Goal: Use online tool/utility: Utilize a website feature to perform a specific function

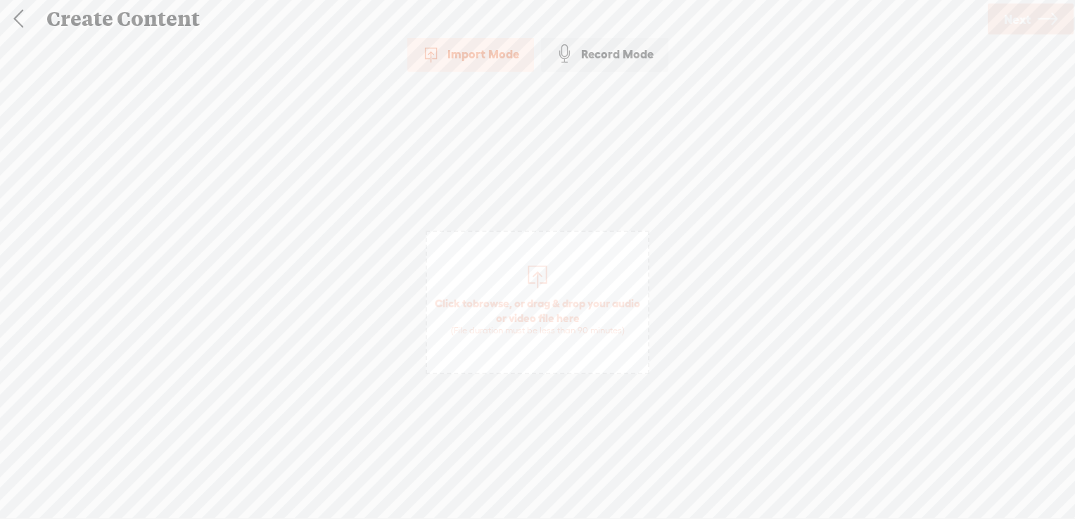
click at [509, 304] on span "browse" at bounding box center [491, 303] width 37 height 13
click at [1019, 24] on span "Next" at bounding box center [1017, 19] width 27 height 36
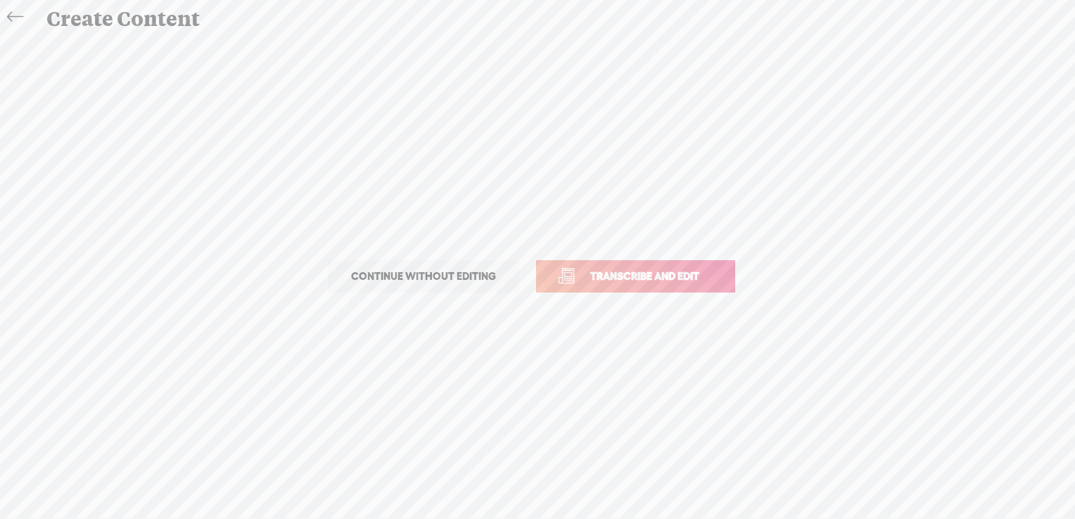
click at [654, 281] on span "Transcribe and edit" at bounding box center [644, 276] width 139 height 16
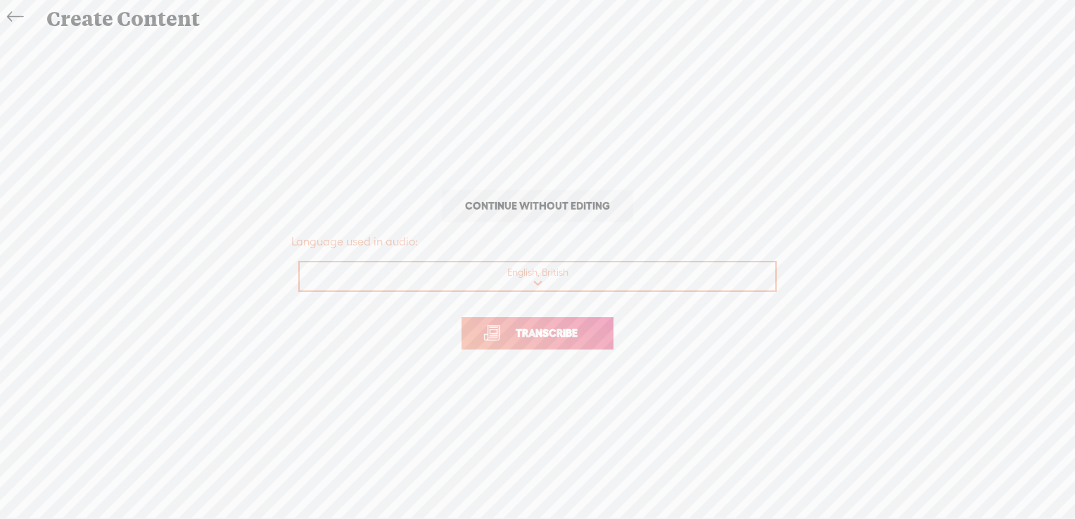
click at [552, 336] on span "Transcribe" at bounding box center [546, 333] width 91 height 16
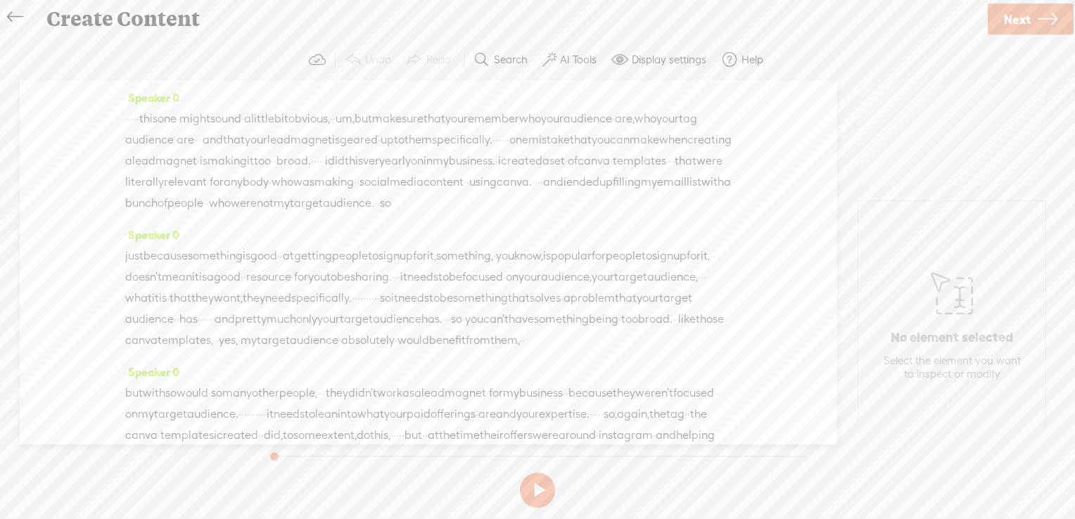
click at [555, 67] on span at bounding box center [549, 59] width 14 height 17
click at [562, 330] on div "Enhance speech with Vocal Glow™" at bounding box center [462, 338] width 270 height 37
click at [565, 371] on span at bounding box center [561, 373] width 25 height 10
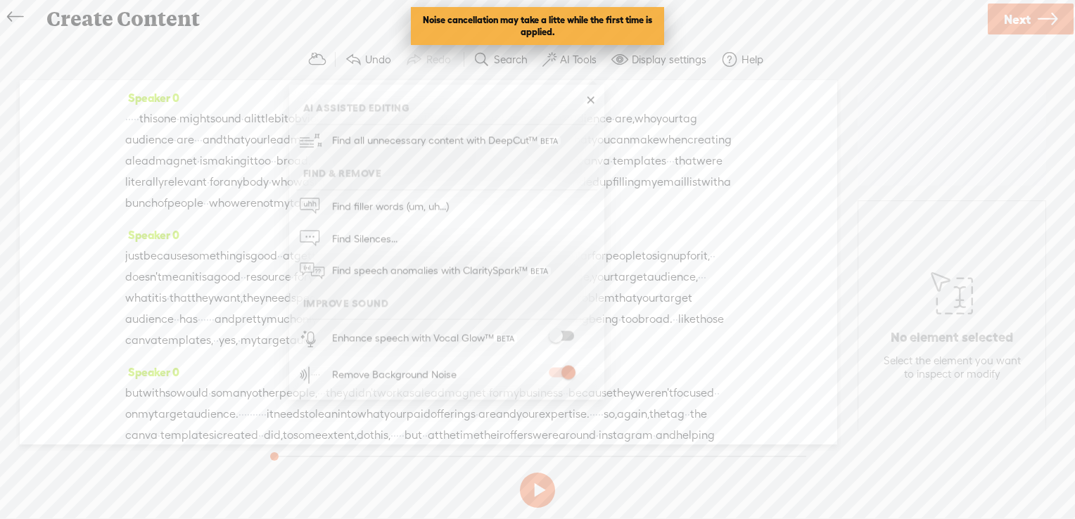
click at [565, 331] on span at bounding box center [561, 336] width 25 height 10
